Goal: Navigation & Orientation: Find specific page/section

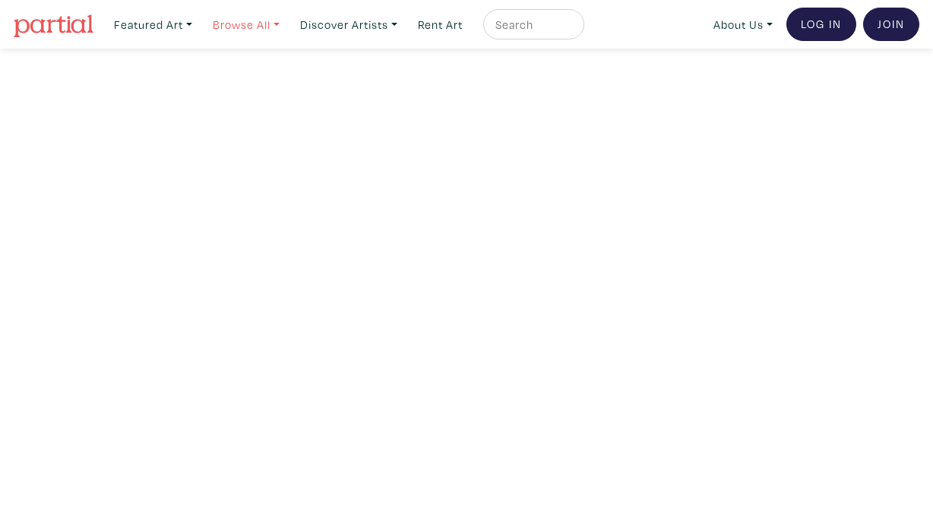
click at [255, 25] on link "Browse All" at bounding box center [246, 24] width 81 height 31
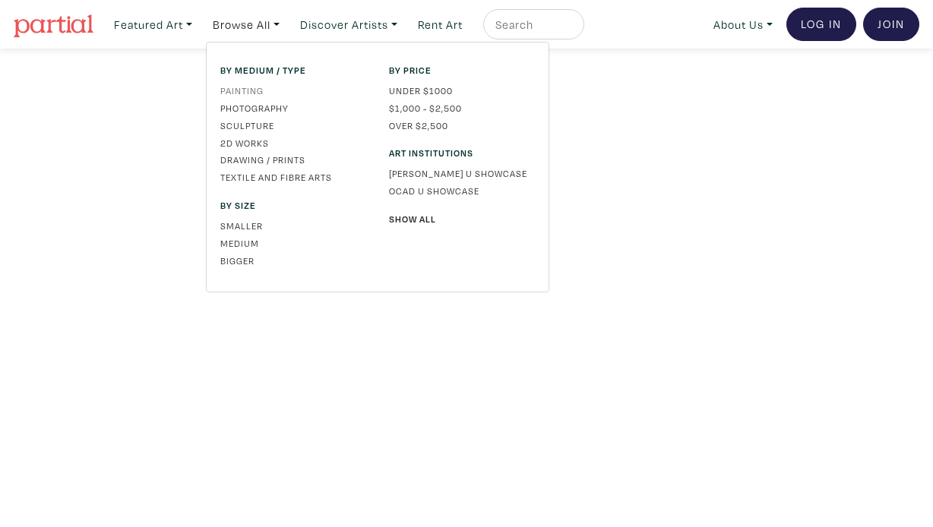
click at [245, 90] on link "Painting" at bounding box center [293, 91] width 146 height 14
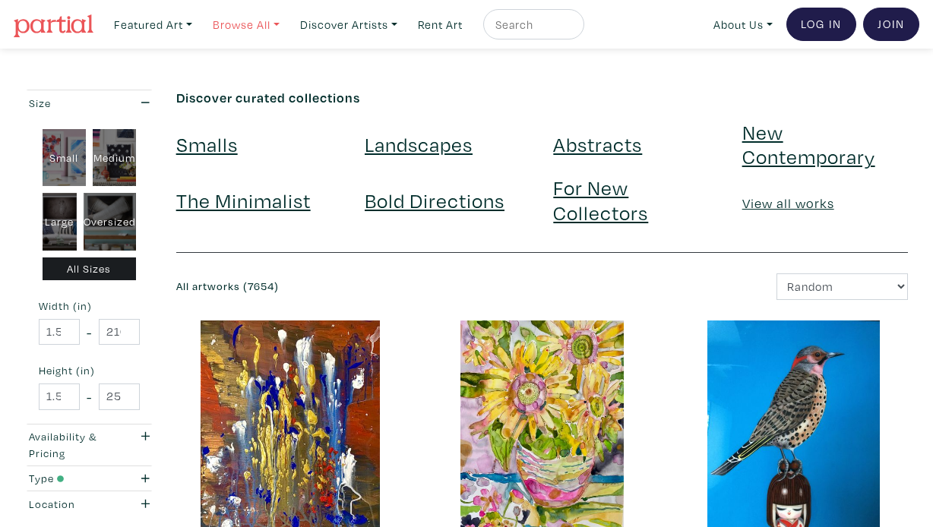
click at [273, 29] on link "Browse All" at bounding box center [246, 24] width 81 height 31
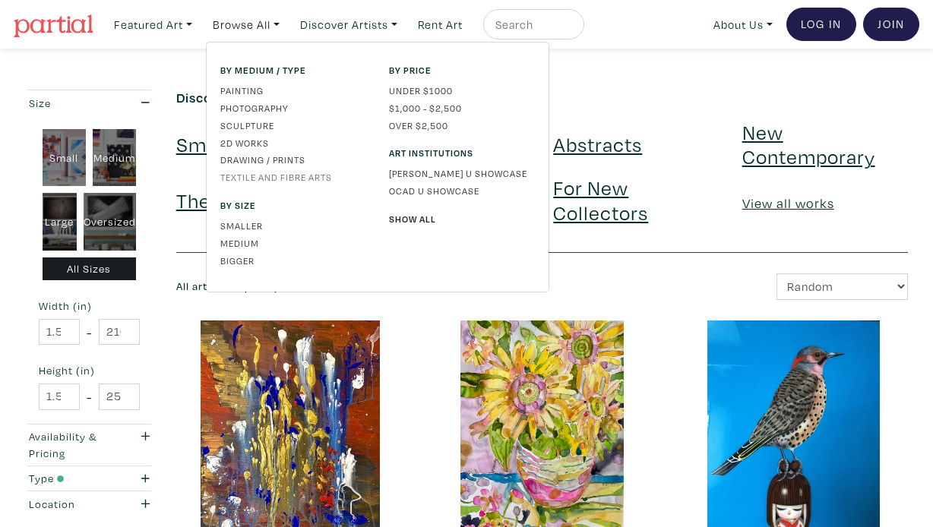
click at [274, 170] on link "Textile and Fibre Arts" at bounding box center [293, 177] width 146 height 14
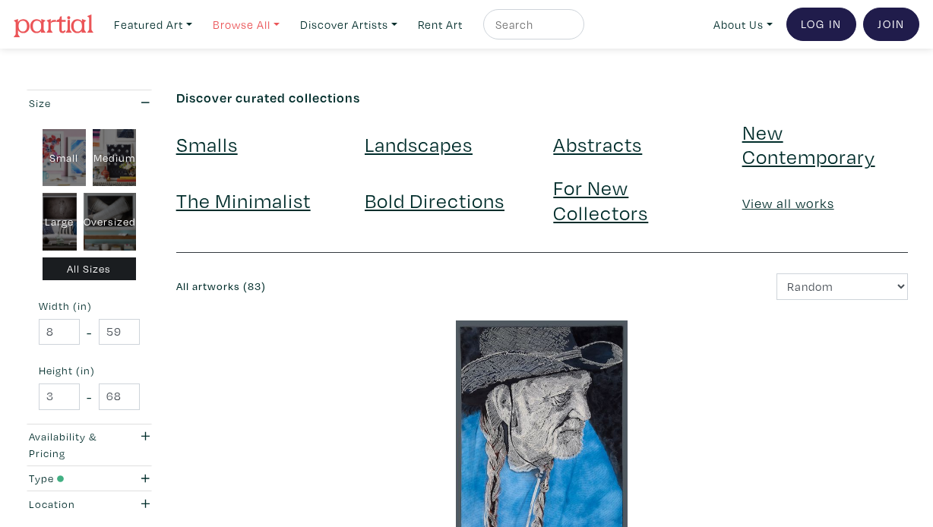
click at [271, 29] on link "Browse All" at bounding box center [246, 24] width 81 height 31
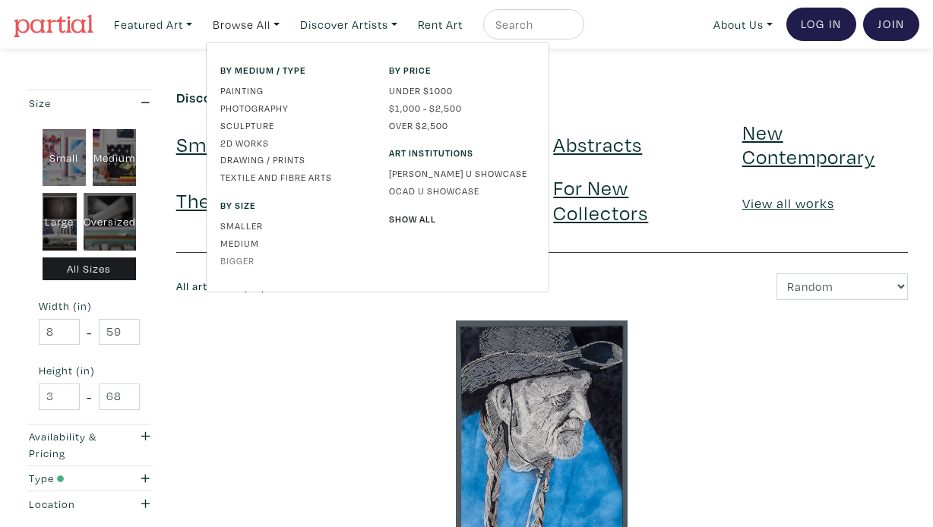
click at [231, 261] on link "Bigger" at bounding box center [293, 261] width 146 height 14
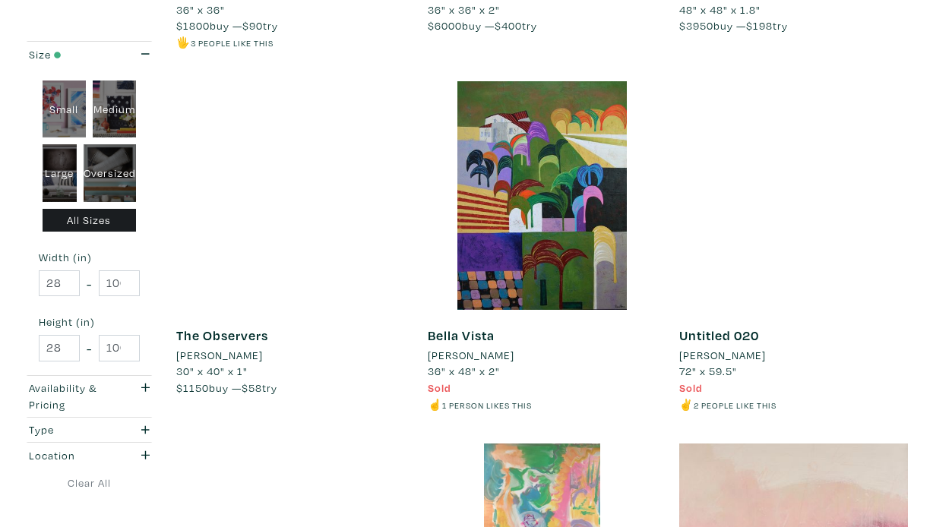
scroll to position [1004, 0]
